Goal: Task Accomplishment & Management: Use online tool/utility

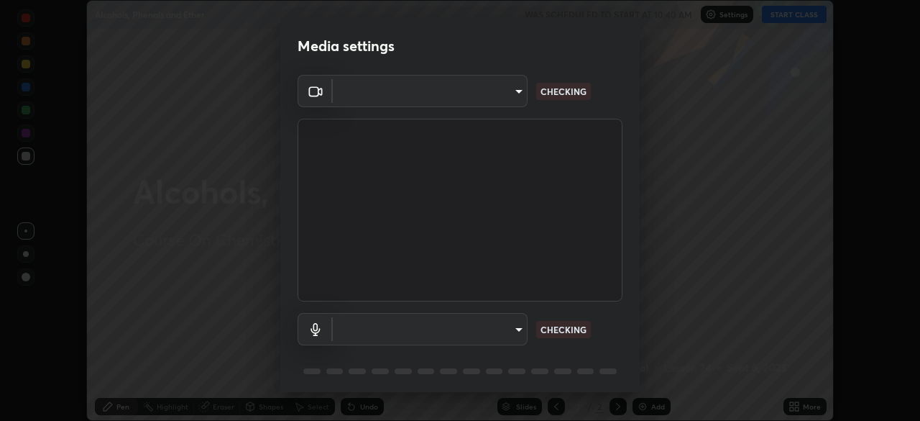
type input "30b38e2068544aa0dbb420bd76fad4d10090c825ecd2ec744dcbb81270b2d089"
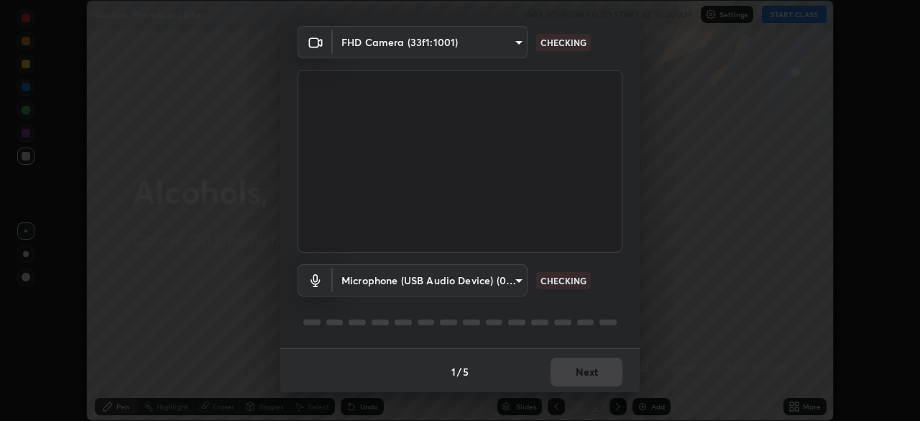
scroll to position [51, 0]
click at [516, 276] on body "Erase all Alcohols, Phenols and Ether WAS SCHEDULED TO START AT 10:40 AM Settin…" at bounding box center [460, 210] width 920 height 421
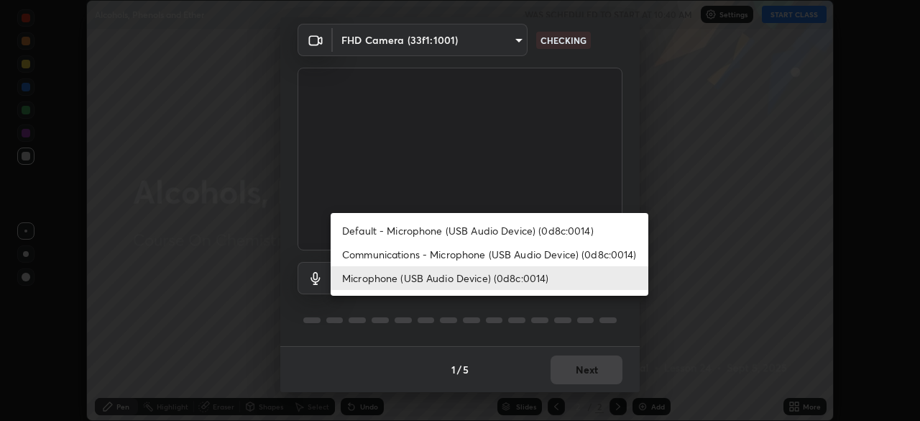
click at [458, 254] on li "Communications - Microphone (USB Audio Device) (0d8c:0014)" at bounding box center [490, 254] width 318 height 24
type input "communications"
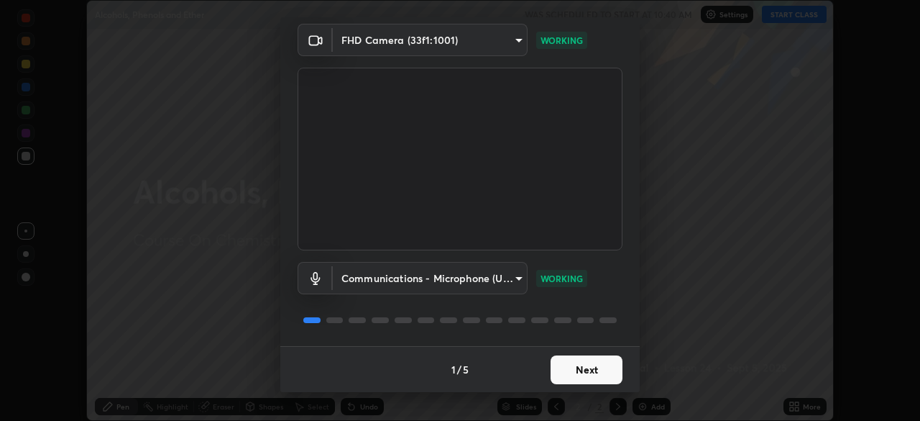
click at [590, 371] on button "Next" at bounding box center [587, 369] width 72 height 29
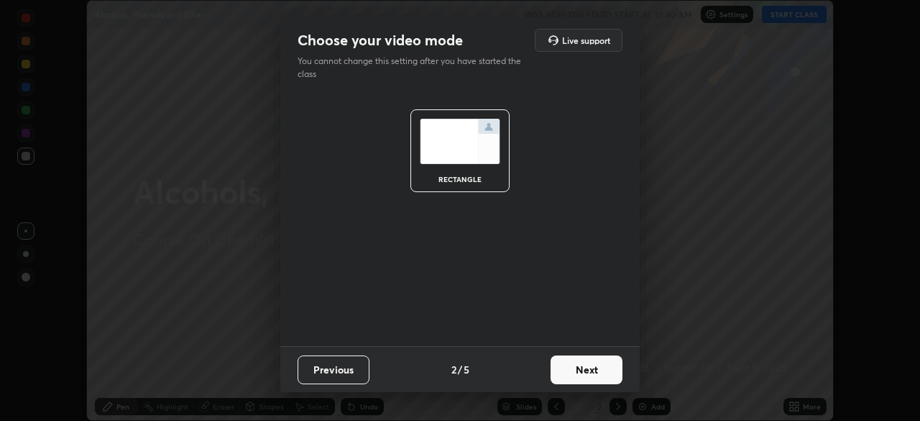
scroll to position [0, 0]
click at [590, 371] on button "Next" at bounding box center [587, 369] width 72 height 29
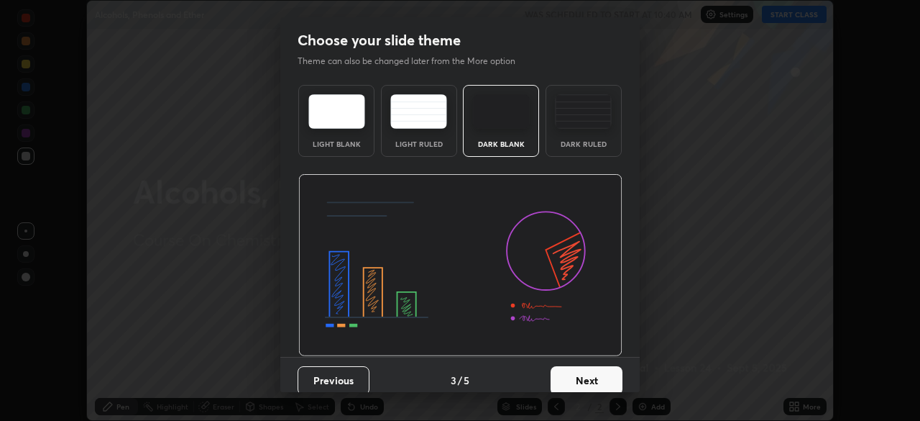
click at [590, 371] on button "Next" at bounding box center [587, 380] width 72 height 29
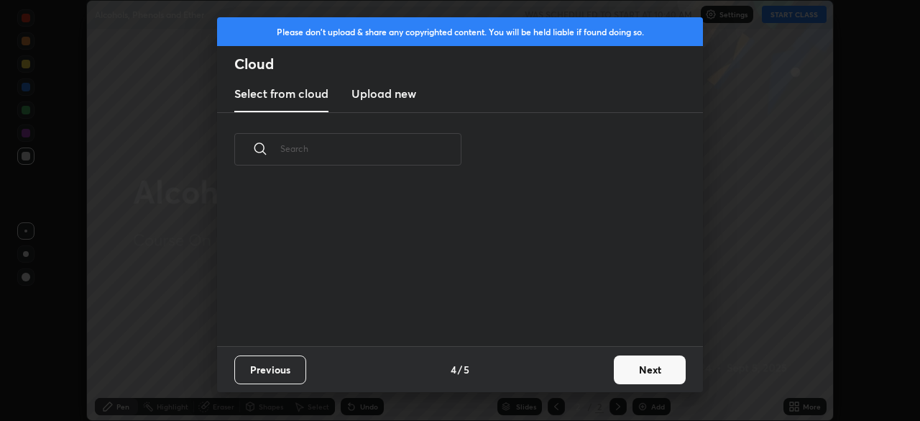
click at [636, 368] on button "Next" at bounding box center [650, 369] width 72 height 29
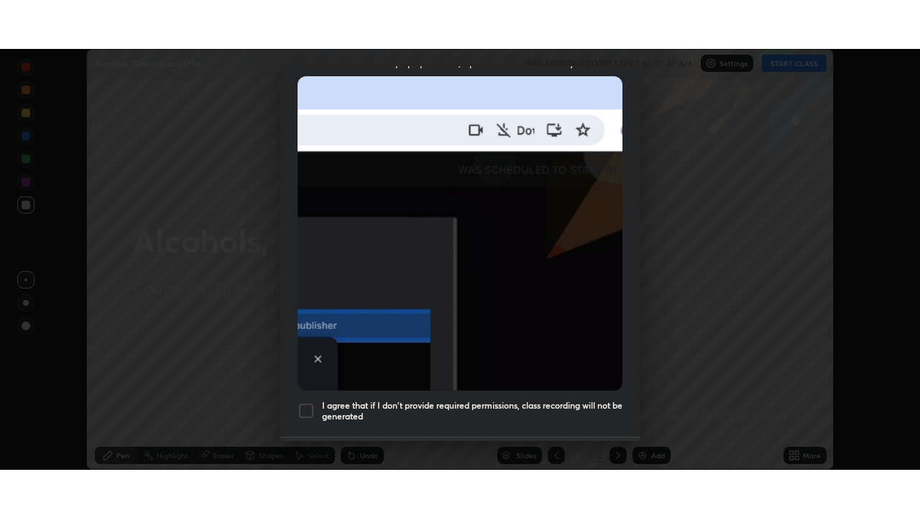
scroll to position [344, 0]
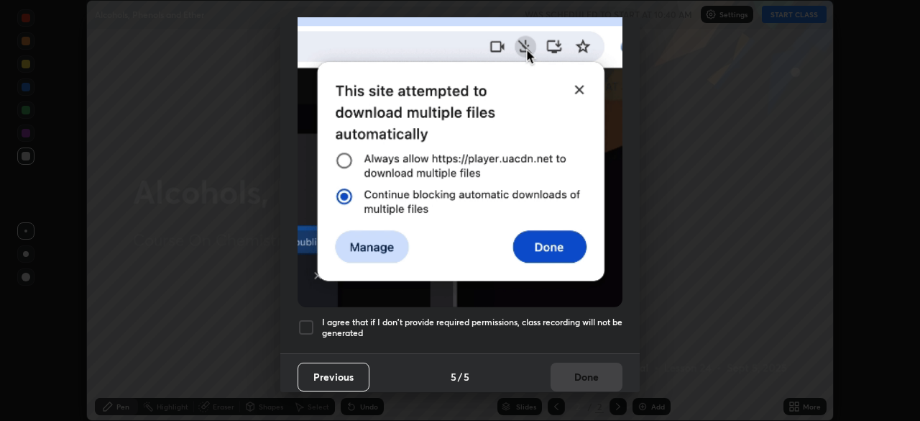
click at [508, 316] on h5 "I agree that if I don't provide required permissions, class recording will not …" at bounding box center [472, 327] width 301 height 22
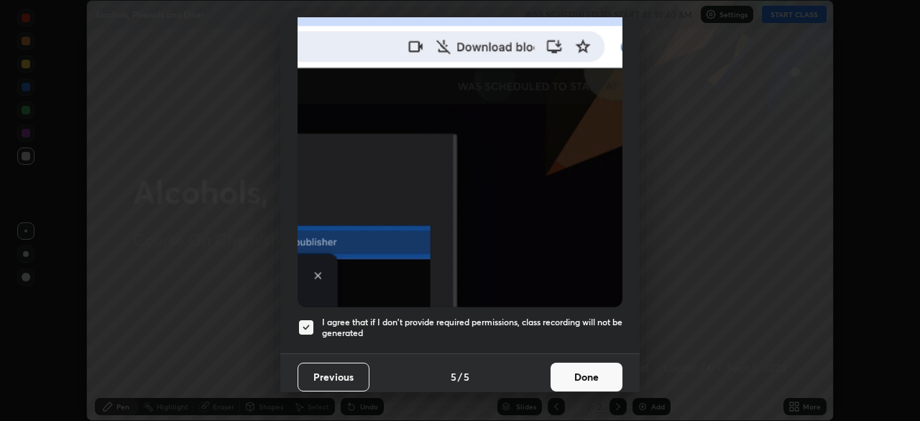
click at [588, 371] on button "Done" at bounding box center [587, 376] width 72 height 29
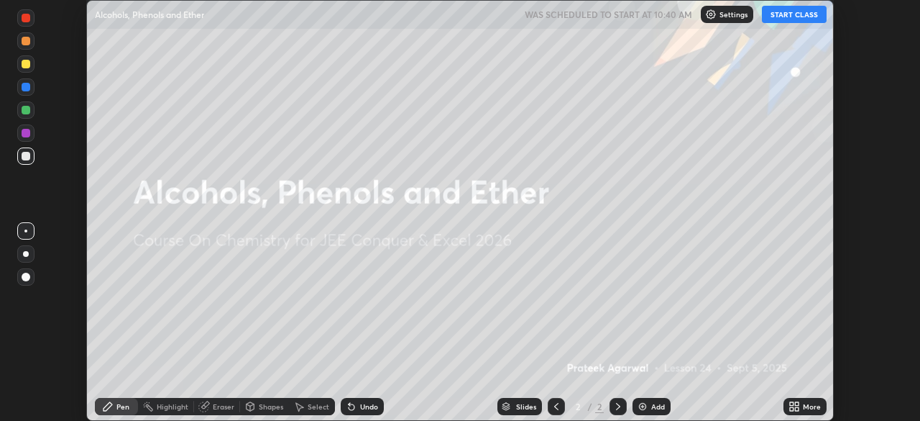
click at [791, 407] on icon at bounding box center [792, 409] width 4 height 4
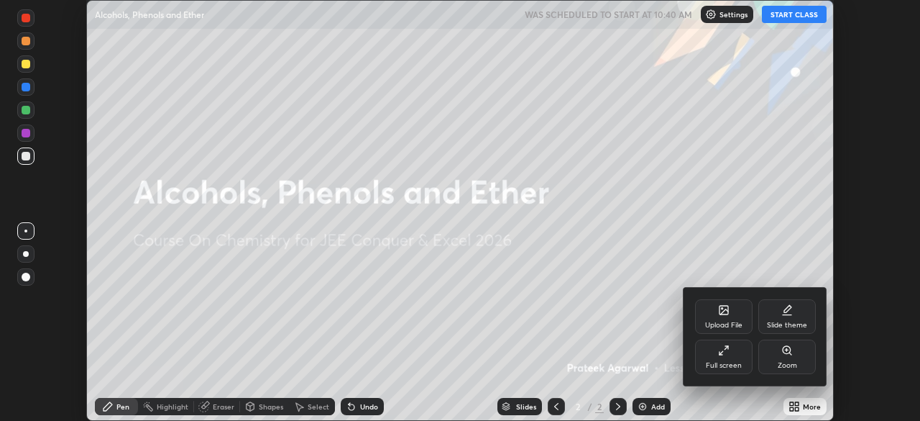
click at [730, 358] on div "Full screen" at bounding box center [724, 356] width 58 height 35
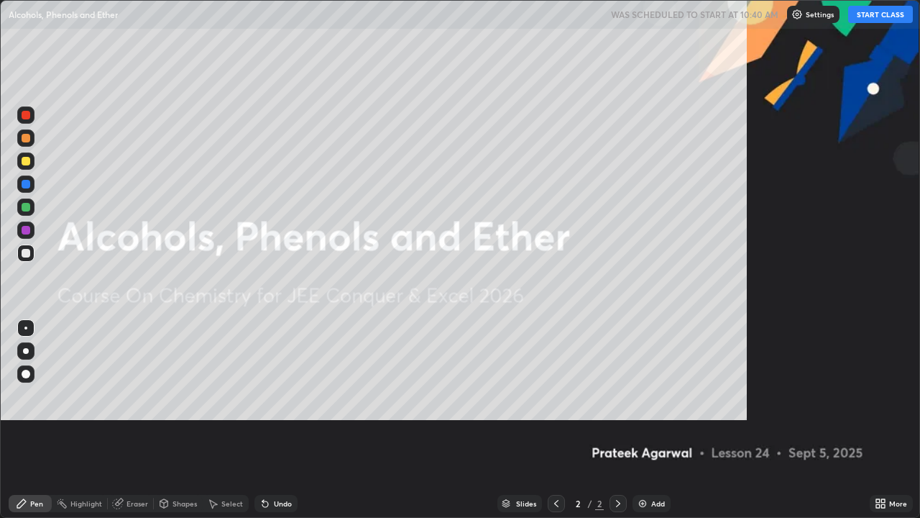
scroll to position [518, 920]
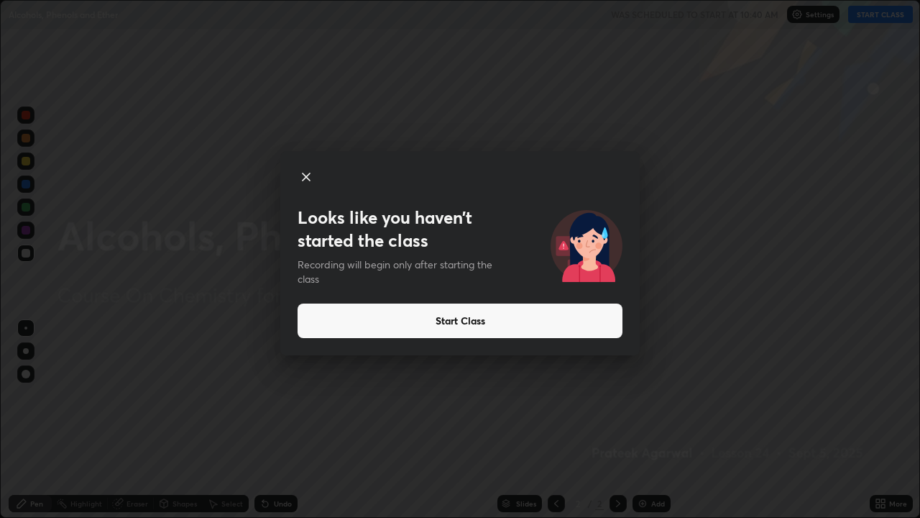
click at [422, 321] on button "Start Class" at bounding box center [460, 320] width 325 height 35
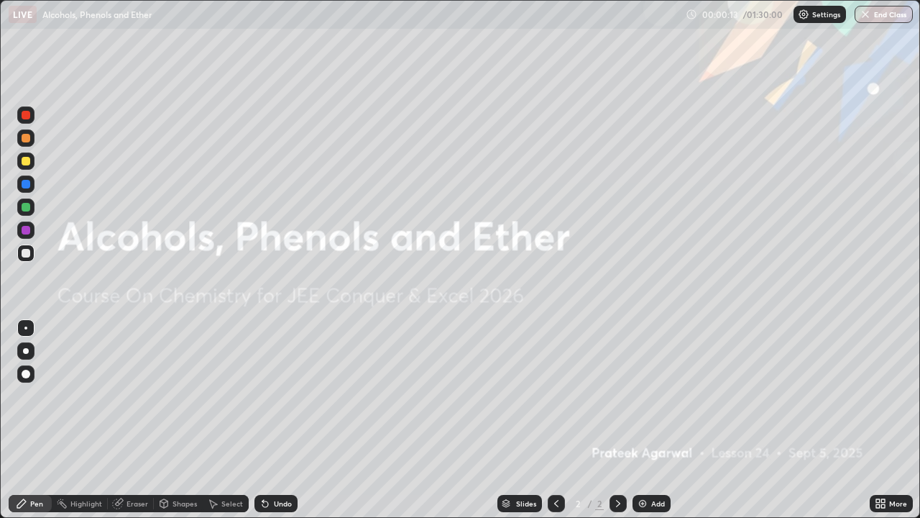
click at [652, 420] on div "Add" at bounding box center [658, 503] width 14 height 7
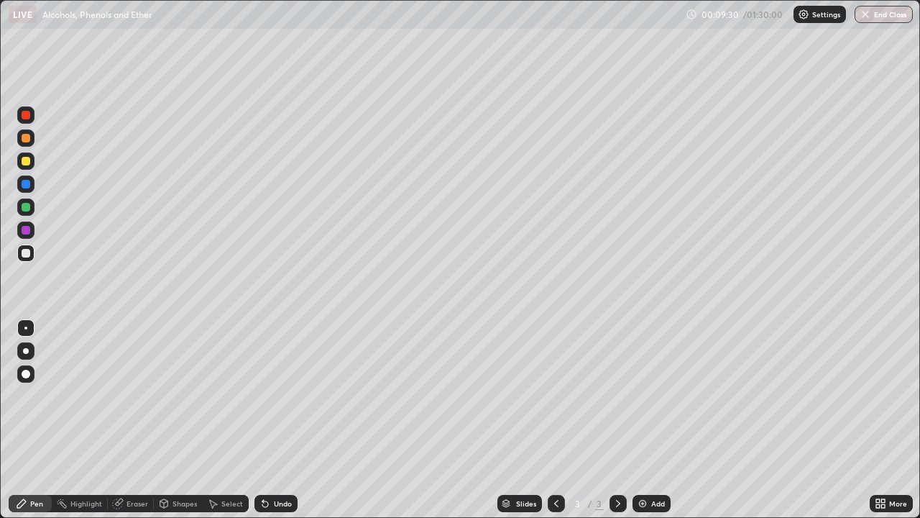
click at [274, 420] on div "Undo" at bounding box center [283, 503] width 18 height 7
click at [278, 420] on div "Undo" at bounding box center [283, 503] width 18 height 7
click at [270, 420] on div "Undo" at bounding box center [276, 503] width 43 height 17
click at [274, 420] on div "Undo" at bounding box center [283, 503] width 18 height 7
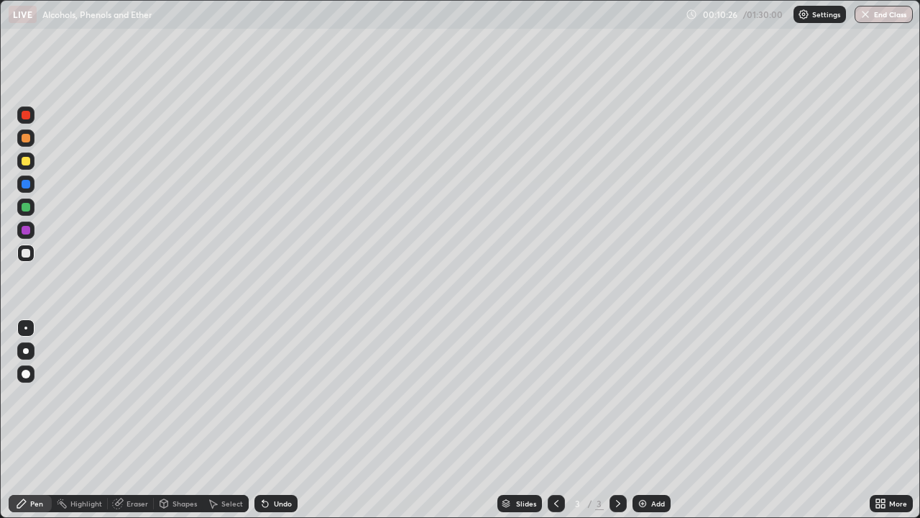
click at [280, 420] on div "Undo" at bounding box center [276, 503] width 43 height 17
click at [274, 420] on div "Undo" at bounding box center [276, 503] width 43 height 17
click at [274, 420] on div "Undo" at bounding box center [283, 503] width 18 height 7
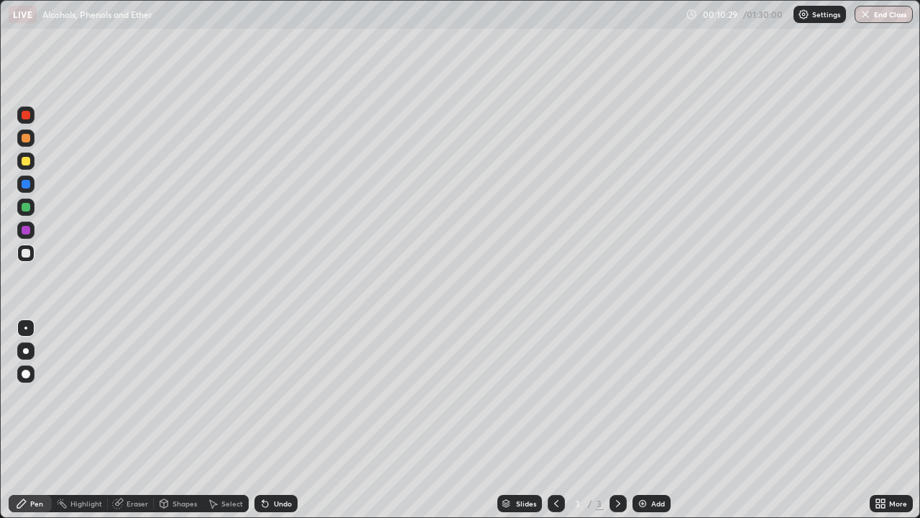
click at [274, 420] on div "Undo" at bounding box center [283, 503] width 18 height 7
click at [270, 420] on div "Undo" at bounding box center [276, 503] width 43 height 17
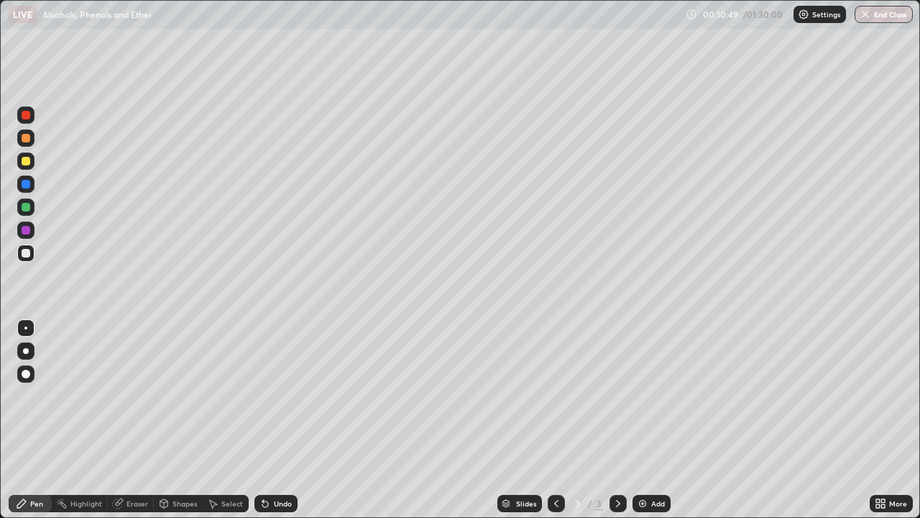
click at [270, 420] on div "Undo" at bounding box center [276, 503] width 43 height 17
click at [275, 420] on div "Undo" at bounding box center [283, 503] width 18 height 7
click at [273, 420] on div "Undo" at bounding box center [276, 503] width 43 height 17
click at [654, 420] on div "Add" at bounding box center [658, 503] width 14 height 7
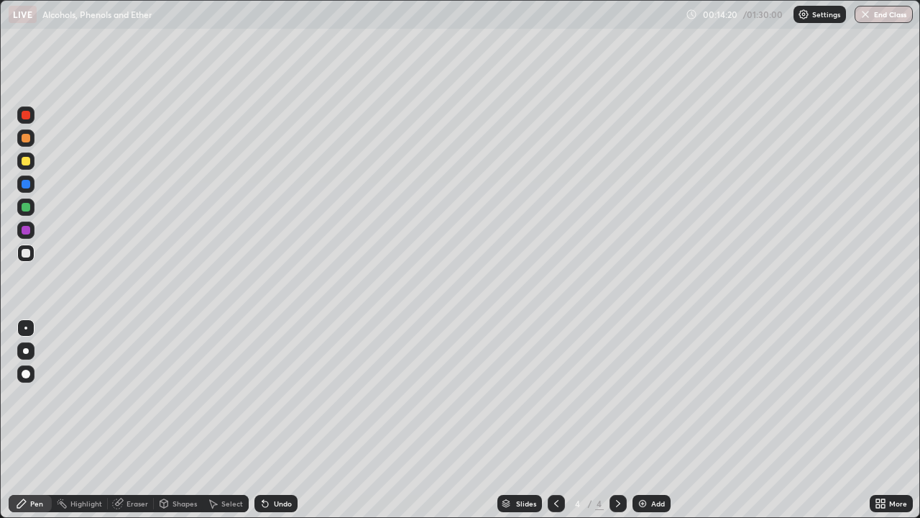
click at [139, 420] on div "Eraser" at bounding box center [138, 503] width 22 height 7
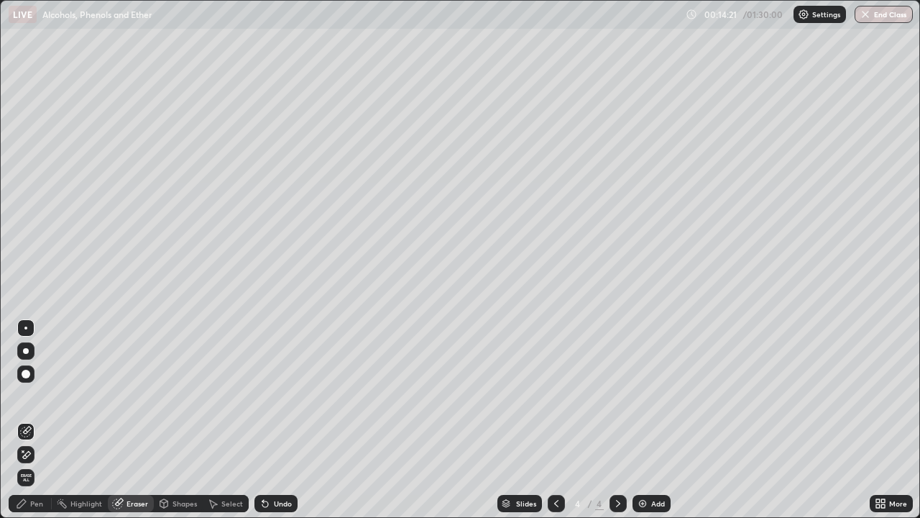
click at [32, 420] on div at bounding box center [25, 454] width 17 height 17
click at [35, 420] on div "Pen" at bounding box center [36, 503] width 13 height 7
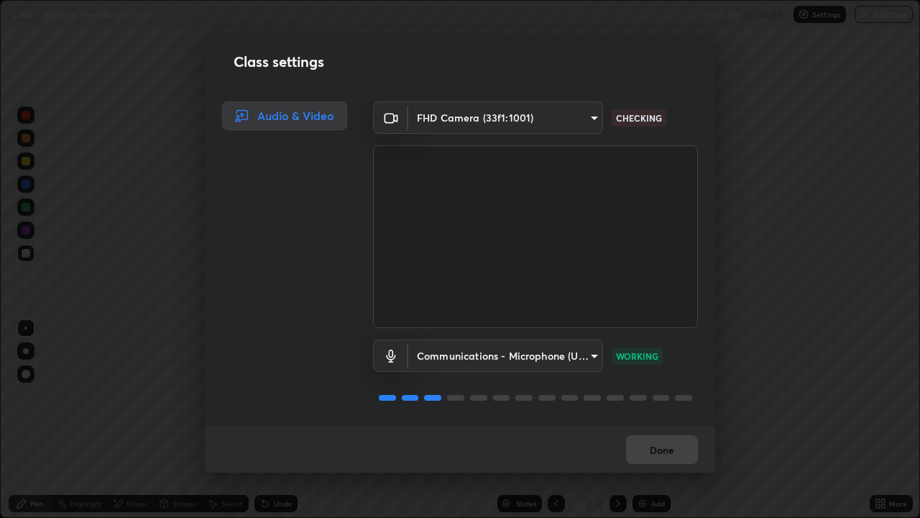
click at [541, 127] on body "Erase all LIVE Alcohols, Phenols and Ether 00:16:50 / 01:30:00 Settings End Cla…" at bounding box center [460, 259] width 920 height 518
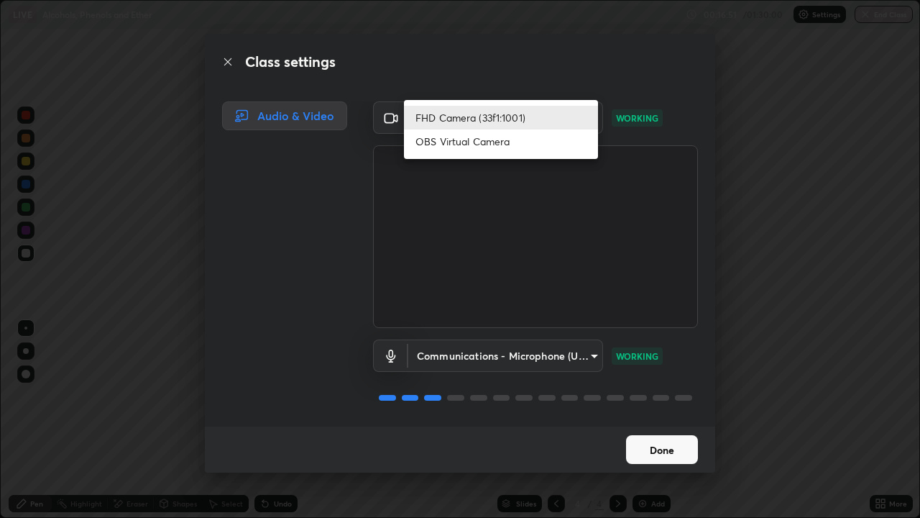
click at [481, 122] on li "FHD Camera (33f1:1001)" at bounding box center [501, 118] width 194 height 24
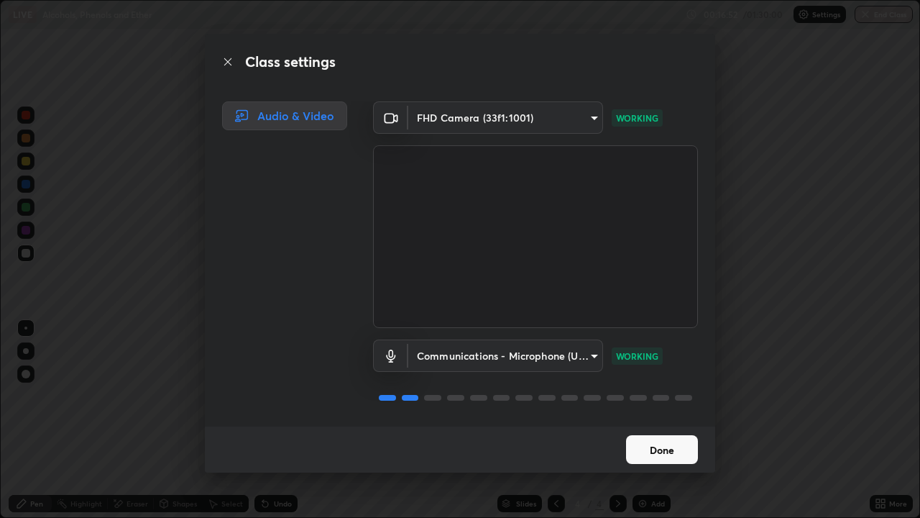
click at [653, 420] on button "Done" at bounding box center [662, 449] width 72 height 29
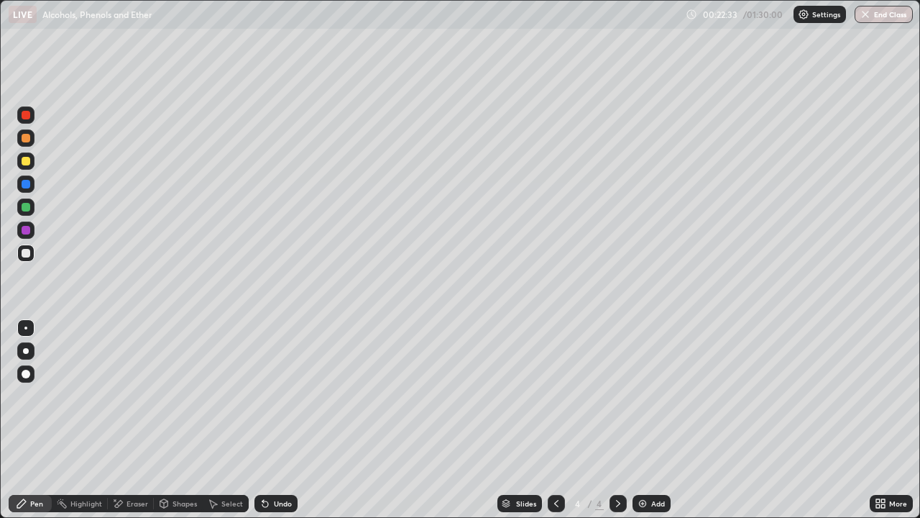
click at [659, 420] on div "Add" at bounding box center [652, 503] width 38 height 17
click at [29, 370] on div at bounding box center [26, 374] width 9 height 9
click at [27, 332] on div at bounding box center [25, 327] width 17 height 17
click at [31, 370] on div at bounding box center [25, 373] width 17 height 17
click at [28, 324] on div at bounding box center [25, 327] width 17 height 17
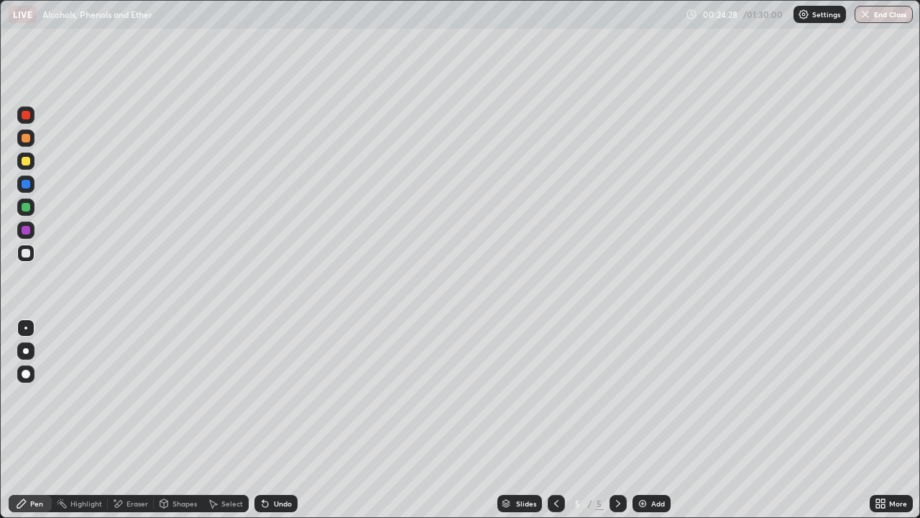
click at [280, 420] on div "Undo" at bounding box center [283, 503] width 18 height 7
click at [275, 420] on div "Undo" at bounding box center [276, 503] width 43 height 17
click at [274, 420] on div "Undo" at bounding box center [283, 503] width 18 height 7
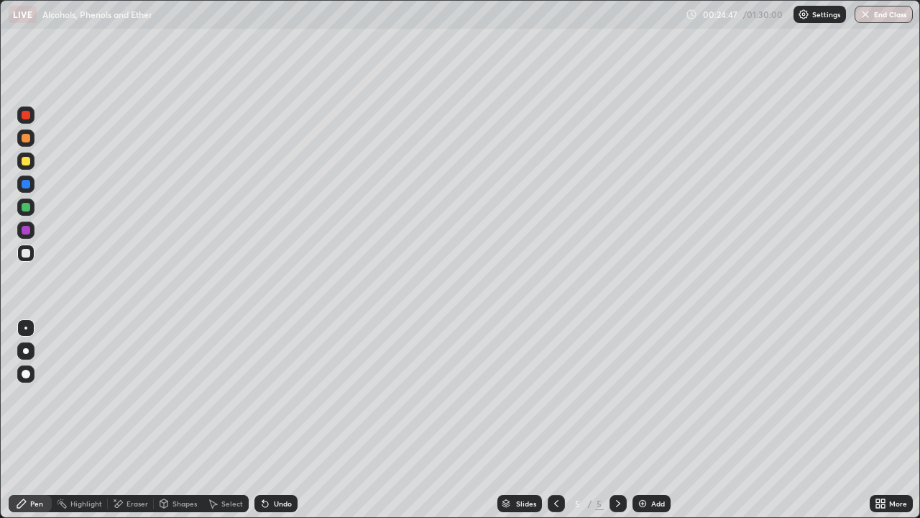
click at [270, 420] on div "Undo" at bounding box center [276, 503] width 43 height 17
click at [651, 420] on div "Add" at bounding box center [658, 503] width 14 height 7
click at [33, 375] on div at bounding box center [25, 373] width 17 height 17
click at [30, 331] on div at bounding box center [25, 327] width 17 height 17
click at [277, 420] on div "Undo" at bounding box center [283, 503] width 18 height 7
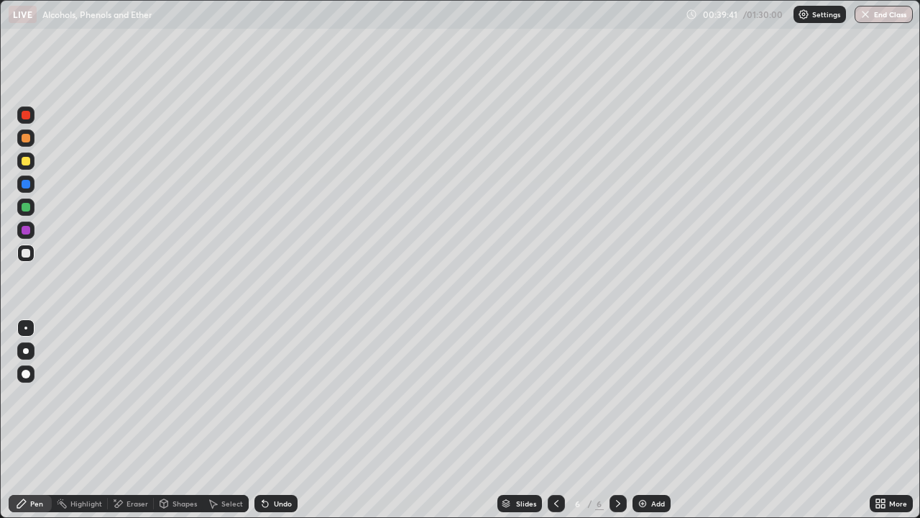
click at [24, 374] on div at bounding box center [26, 374] width 9 height 9
click at [640, 420] on img at bounding box center [643, 504] width 12 height 12
click at [21, 328] on div at bounding box center [25, 327] width 17 height 17
click at [129, 420] on div "Eraser" at bounding box center [131, 503] width 46 height 17
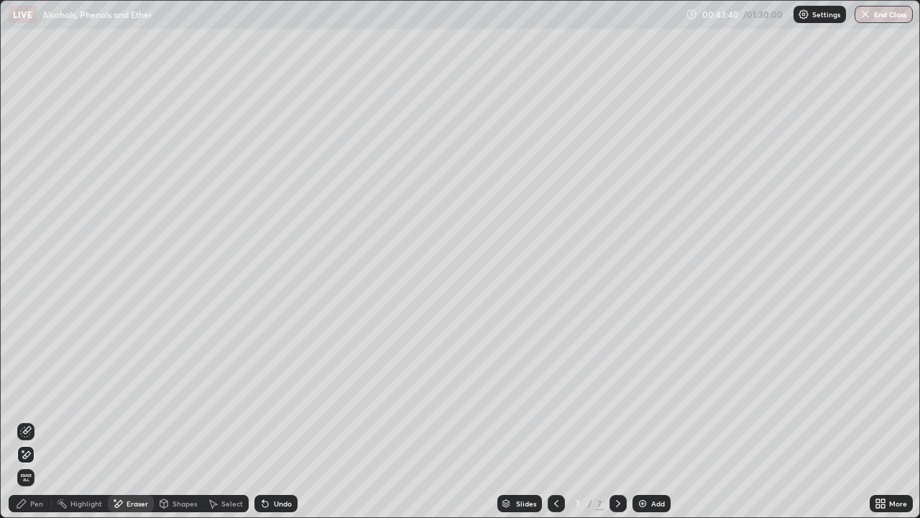
click at [43, 420] on div "Pen" at bounding box center [30, 503] width 43 height 17
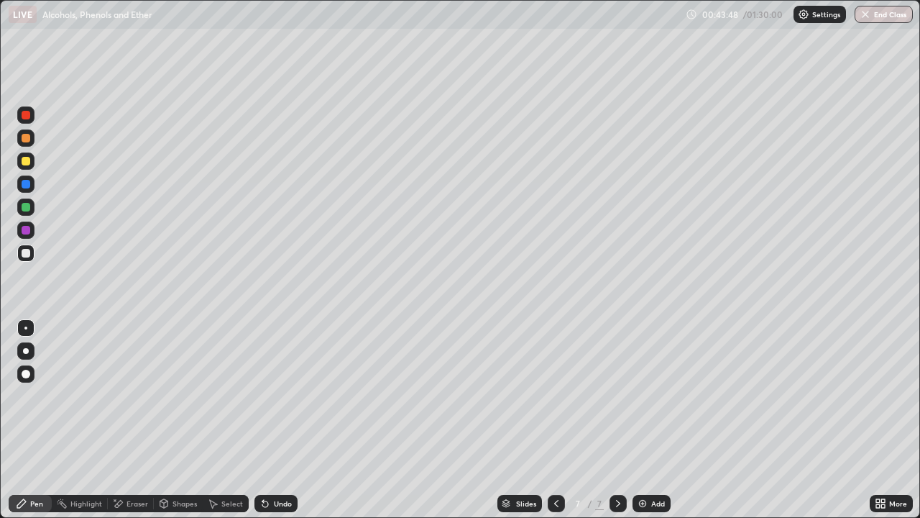
click at [277, 420] on div "Undo" at bounding box center [283, 503] width 18 height 7
click at [288, 420] on div "Undo" at bounding box center [283, 503] width 18 height 7
click at [284, 420] on div "Undo" at bounding box center [276, 503] width 43 height 17
click at [276, 420] on div "Undo" at bounding box center [283, 503] width 18 height 7
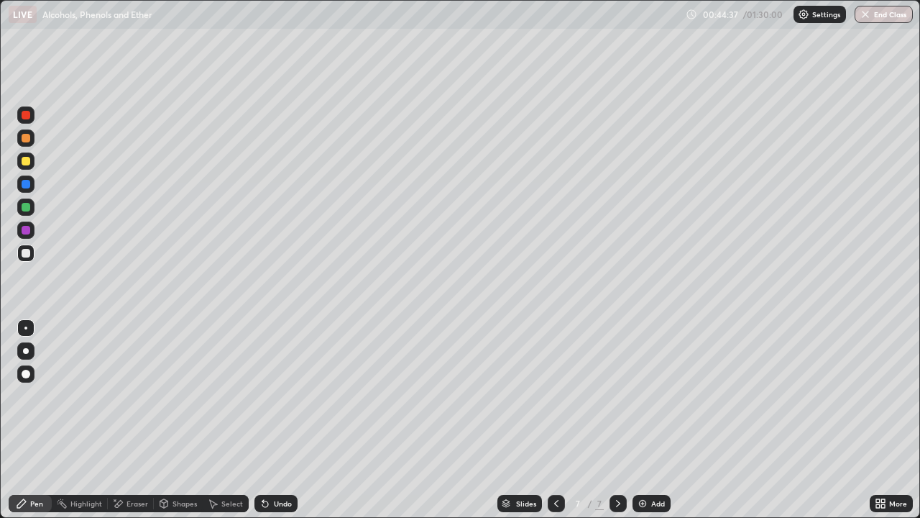
click at [276, 420] on div "Undo" at bounding box center [283, 503] width 18 height 7
click at [274, 420] on div "Undo" at bounding box center [283, 503] width 18 height 7
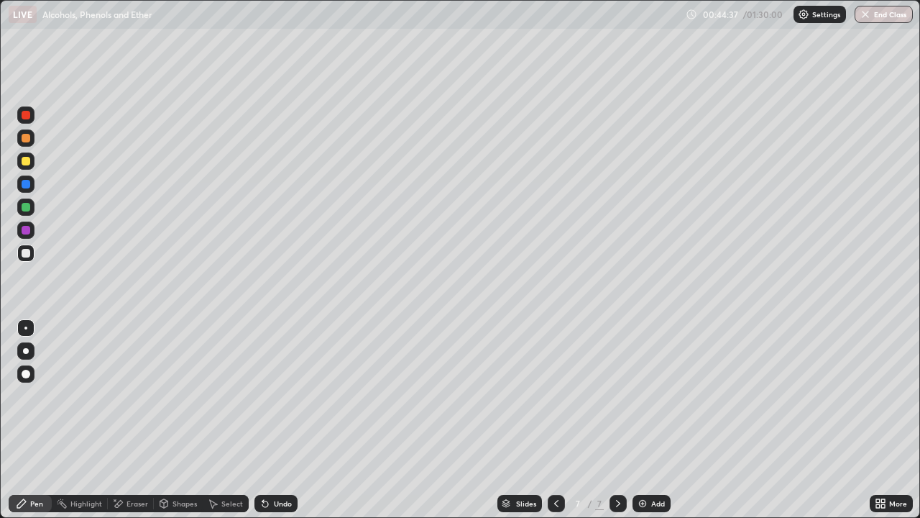
click at [274, 420] on div "Undo" at bounding box center [283, 503] width 18 height 7
click at [651, 420] on div "Add" at bounding box center [658, 503] width 14 height 7
click at [27, 375] on div at bounding box center [26, 374] width 9 height 9
click at [27, 330] on div at bounding box center [25, 327] width 17 height 17
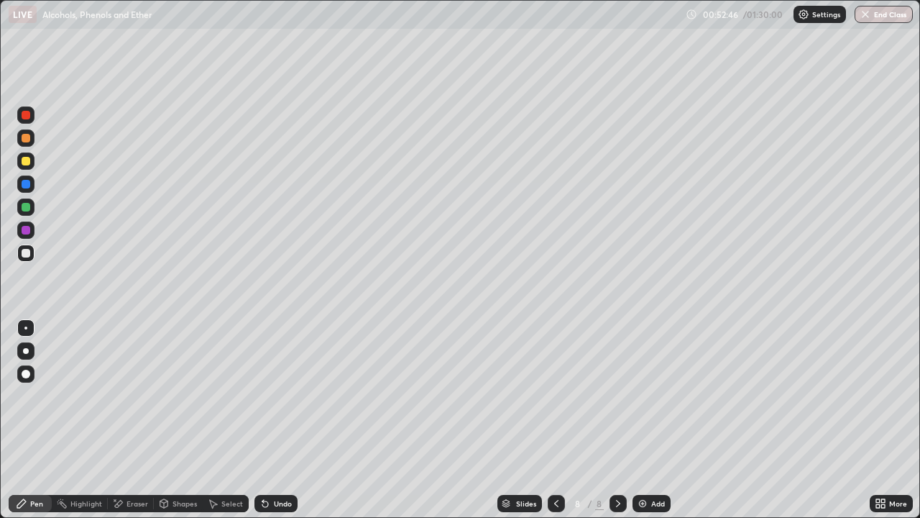
click at [667, 420] on div "Add" at bounding box center [652, 503] width 38 height 17
click at [27, 420] on icon at bounding box center [22, 504] width 12 height 12
click at [28, 378] on div at bounding box center [26, 374] width 9 height 9
click at [31, 325] on div at bounding box center [25, 327] width 17 height 17
click at [275, 420] on div "Undo" at bounding box center [283, 503] width 18 height 7
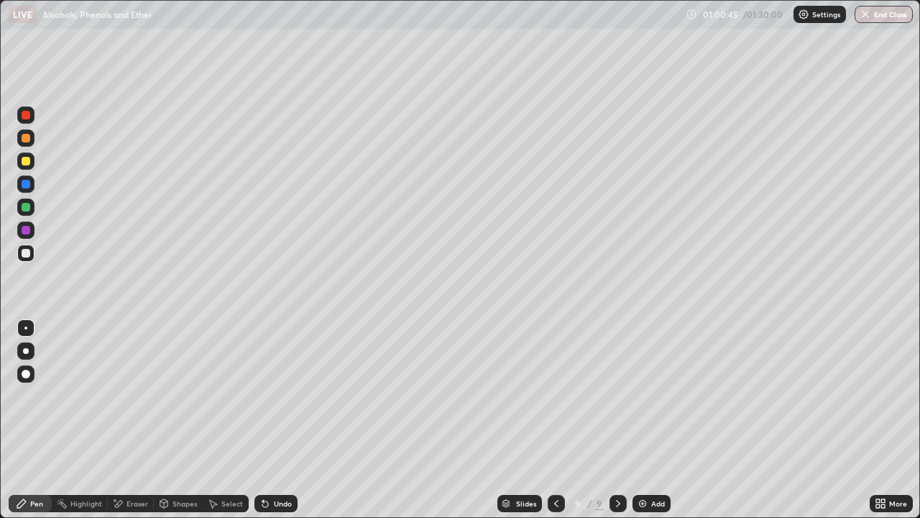
click at [275, 420] on div "Undo" at bounding box center [276, 503] width 43 height 17
click at [659, 420] on div "Add" at bounding box center [658, 503] width 14 height 7
click at [32, 376] on div at bounding box center [25, 373] width 17 height 17
click at [33, 324] on div at bounding box center [25, 327] width 17 height 17
click at [147, 420] on div "Eraser" at bounding box center [131, 503] width 46 height 17
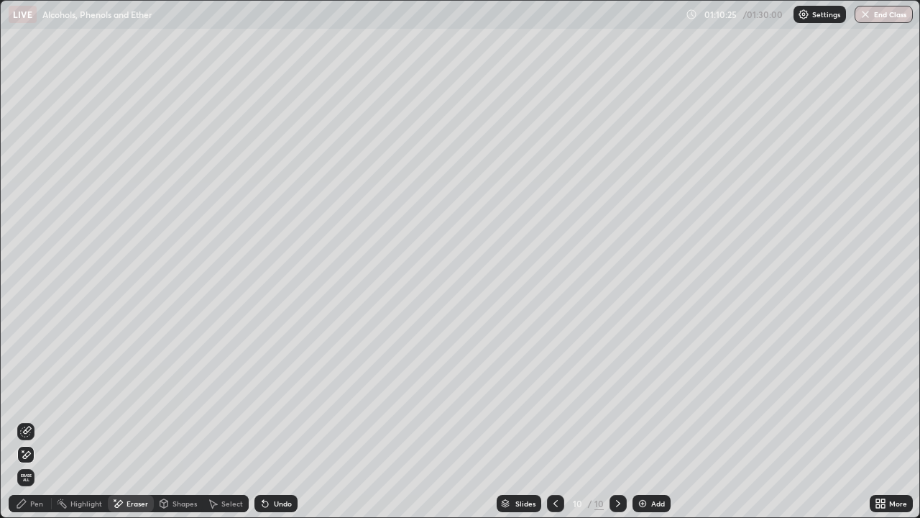
click at [41, 420] on div "Pen" at bounding box center [36, 503] width 13 height 7
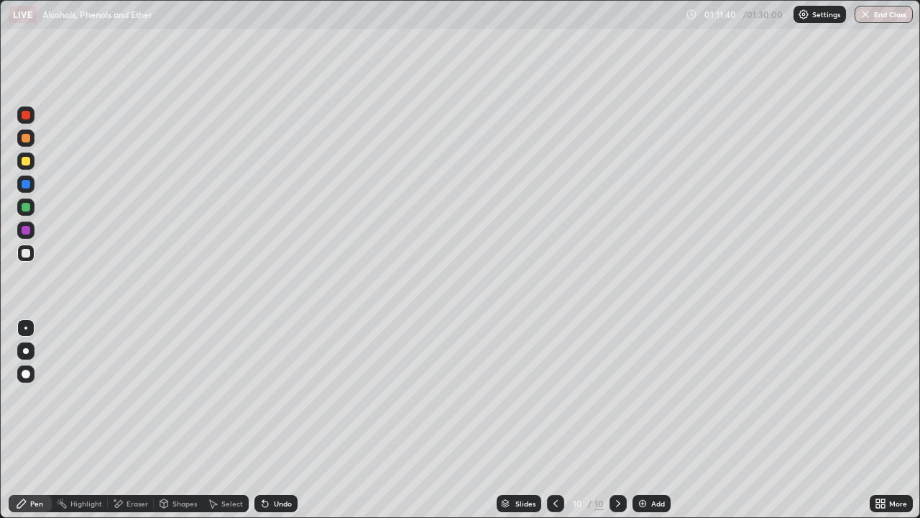
click at [27, 138] on div at bounding box center [26, 138] width 9 height 9
click at [114, 420] on icon at bounding box center [114, 499] width 1 height 1
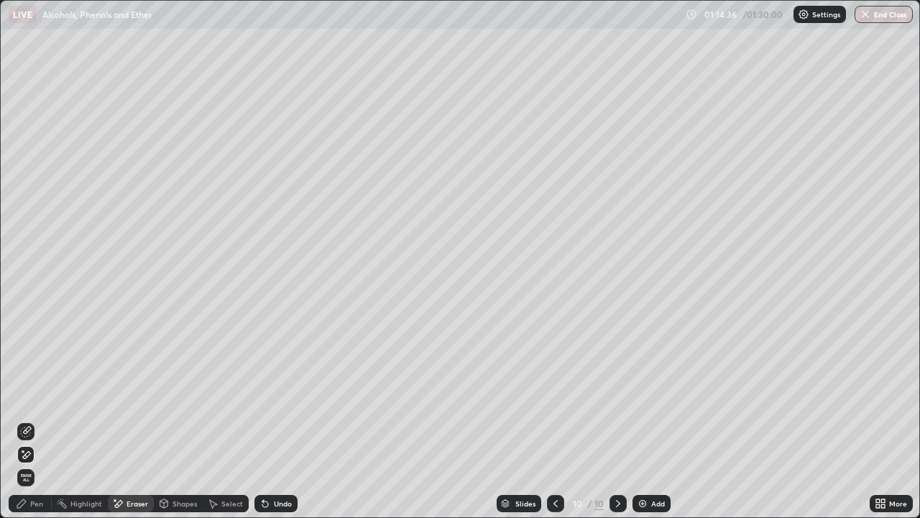
click at [659, 420] on div "Add" at bounding box center [658, 503] width 14 height 7
click at [33, 420] on div "Pen" at bounding box center [36, 503] width 13 height 7
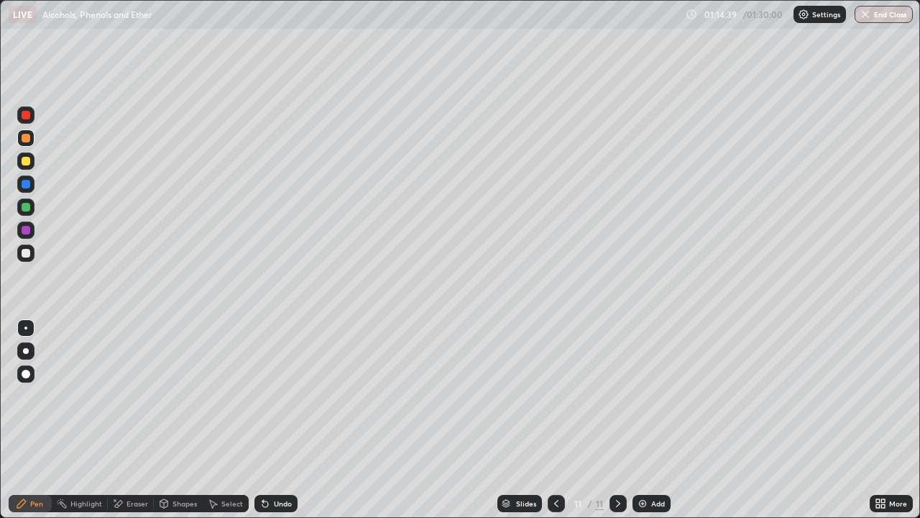
click at [27, 373] on div at bounding box center [26, 374] width 9 height 9
click at [28, 252] on div at bounding box center [26, 253] width 9 height 9
click at [269, 420] on icon at bounding box center [266, 504] width 12 height 12
click at [26, 328] on div at bounding box center [25, 327] width 3 height 3
click at [885, 420] on icon at bounding box center [884, 506] width 4 height 4
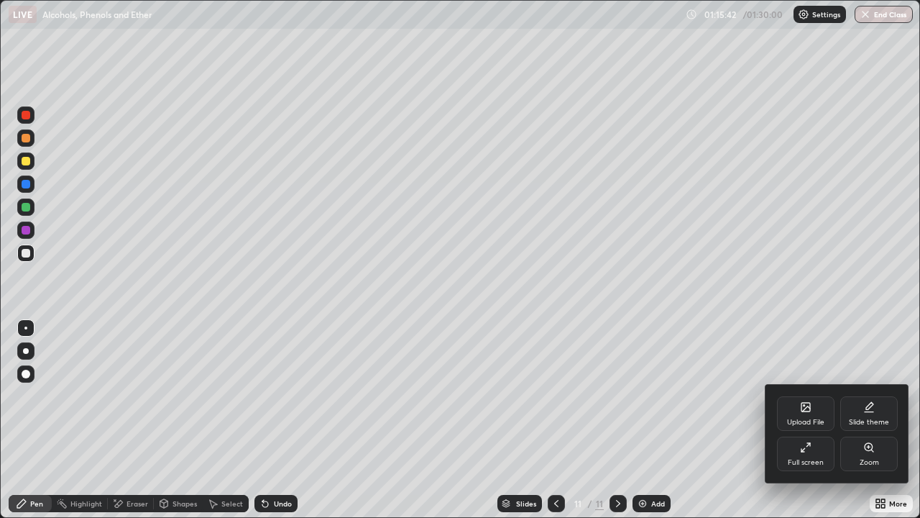
click at [808, 419] on div "Upload File" at bounding box center [805, 422] width 37 height 7
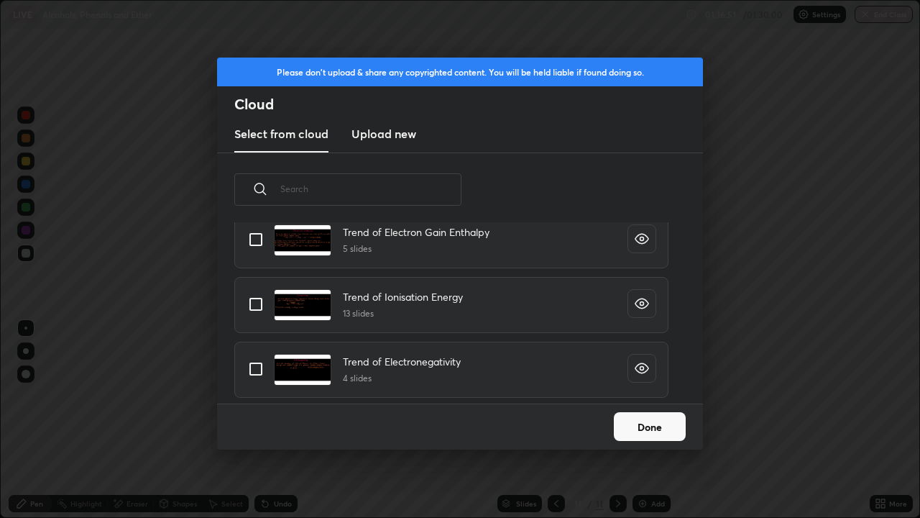
scroll to position [0, 0]
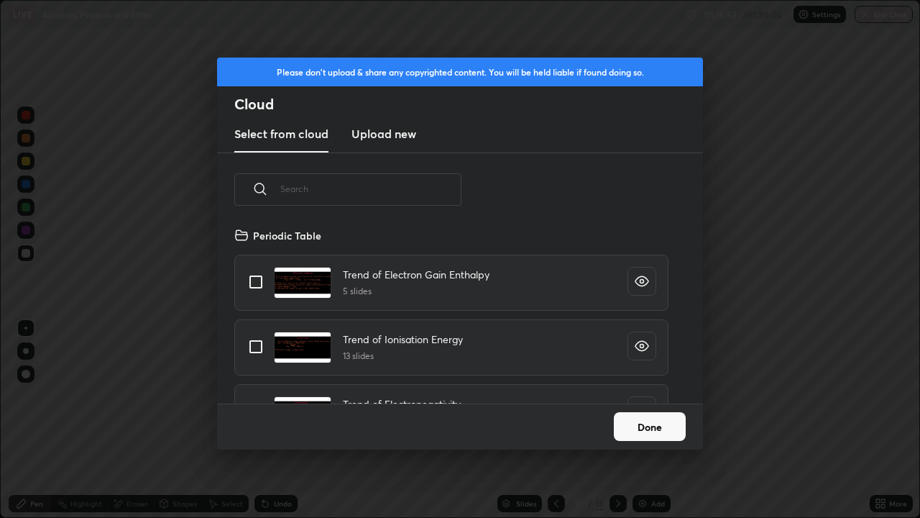
click at [661, 420] on button "Done" at bounding box center [650, 426] width 72 height 29
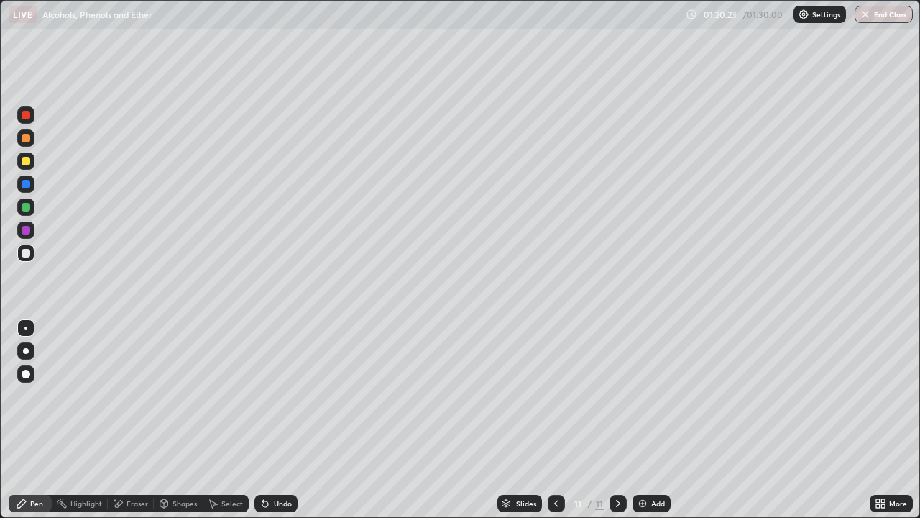
click at [279, 420] on div "Undo" at bounding box center [283, 503] width 18 height 7
click at [274, 420] on div "Undo" at bounding box center [283, 503] width 18 height 7
click at [878, 16] on button "End Class" at bounding box center [884, 14] width 58 height 17
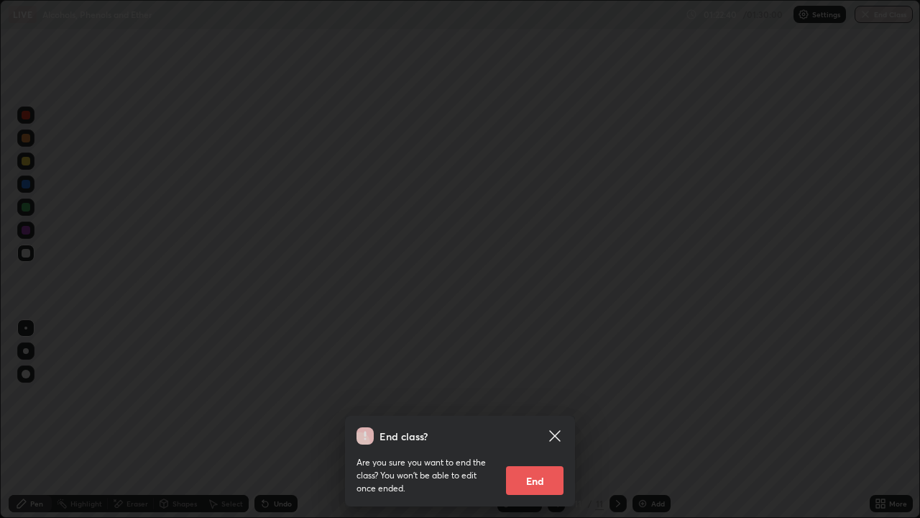
click at [557, 420] on button "End" at bounding box center [535, 480] width 58 height 29
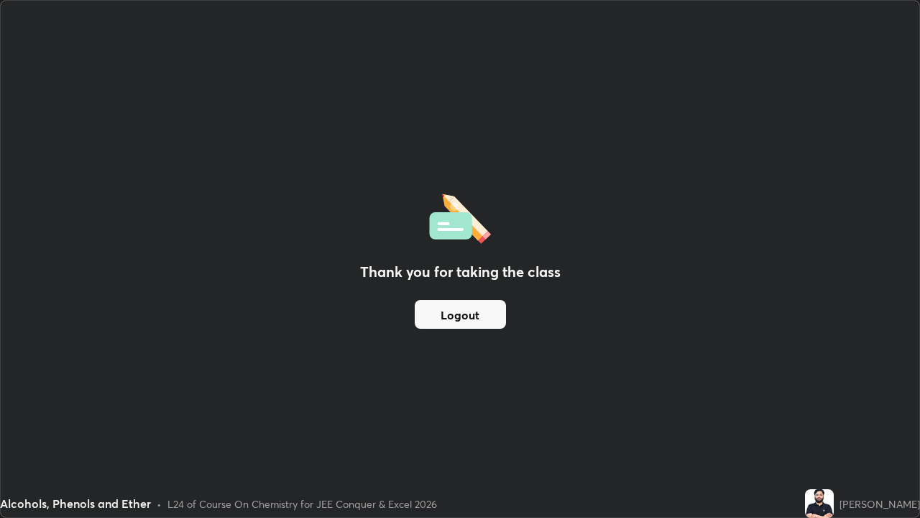
click at [557, 420] on div "Thank you for taking the class Logout" at bounding box center [460, 259] width 919 height 516
click at [448, 311] on button "Logout" at bounding box center [460, 314] width 91 height 29
